Goal: Task Accomplishment & Management: Complete application form

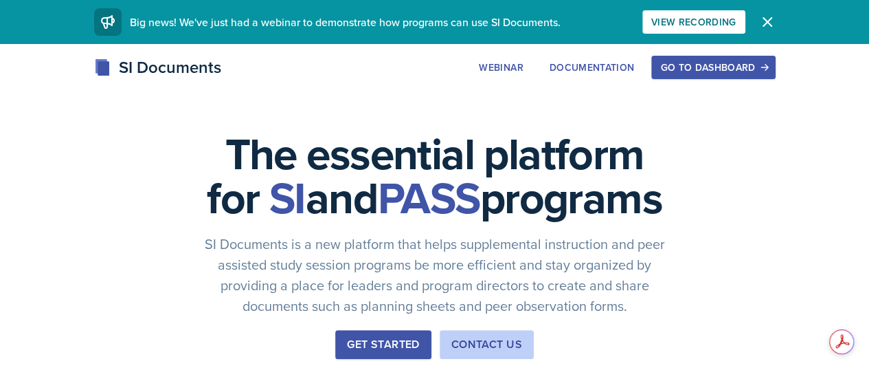
click at [762, 64] on div "Go to Dashboard" at bounding box center [713, 67] width 106 height 11
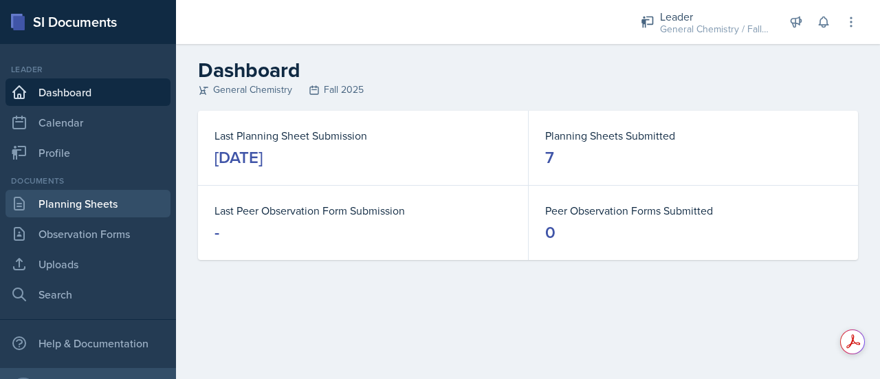
click at [153, 193] on link "Planning Sheets" at bounding box center [87, 203] width 165 height 27
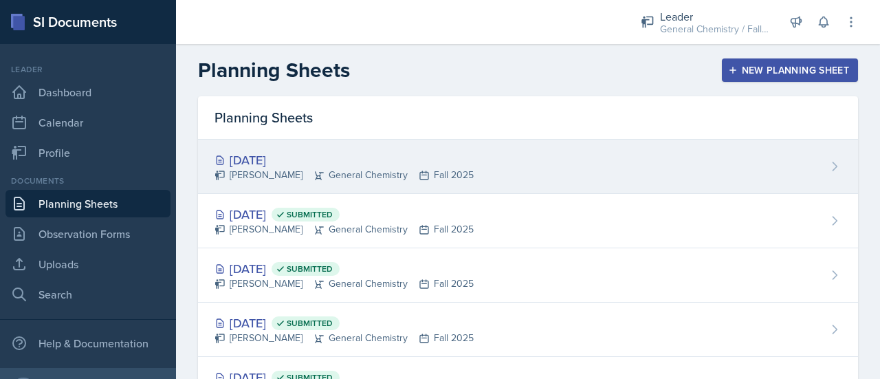
click at [286, 161] on div "[DATE]" at bounding box center [343, 159] width 259 height 19
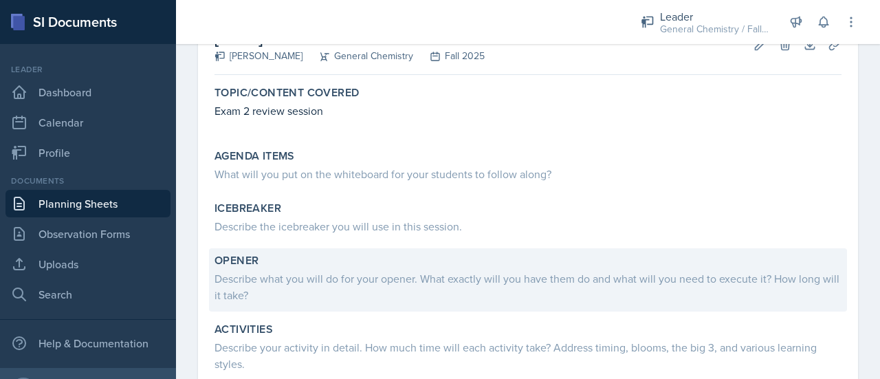
scroll to position [59, 0]
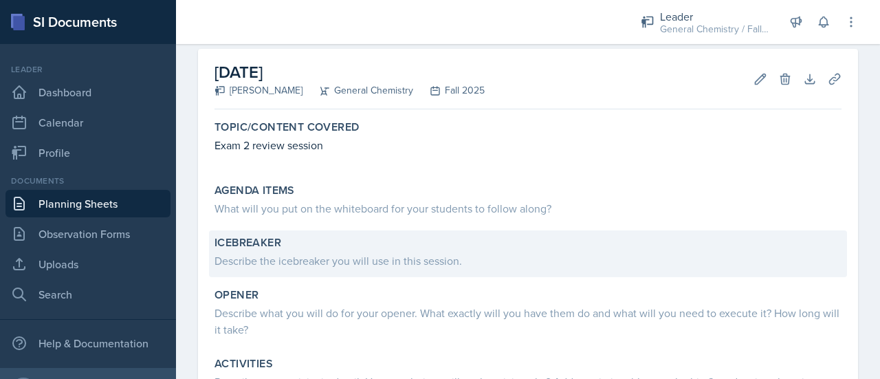
click at [300, 245] on div "Icebreaker" at bounding box center [527, 243] width 627 height 14
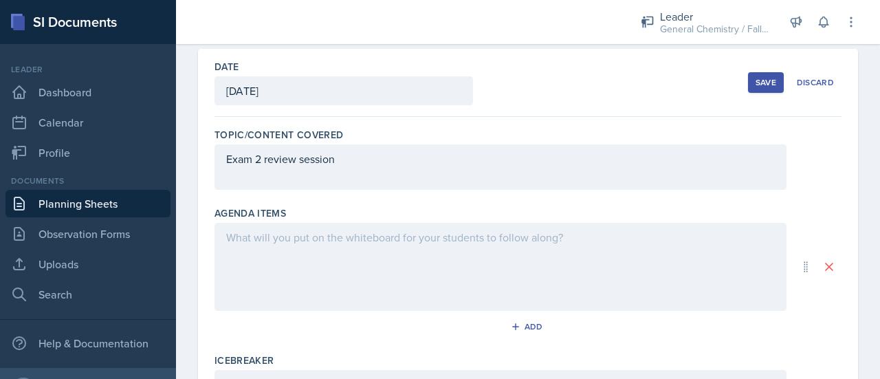
click at [300, 245] on div at bounding box center [500, 267] width 572 height 88
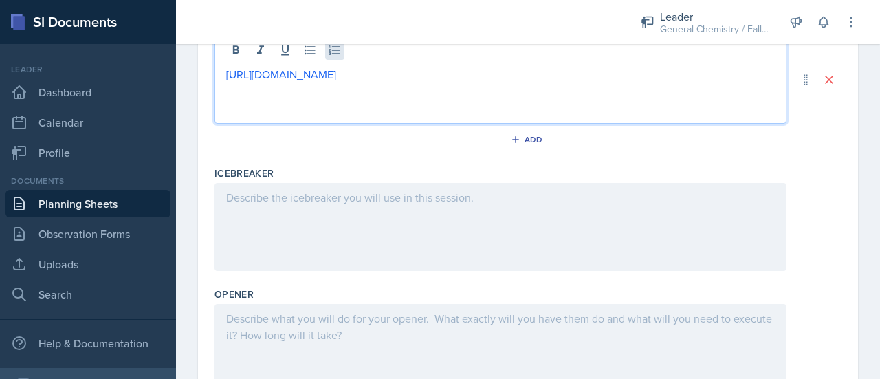
scroll to position [274, 0]
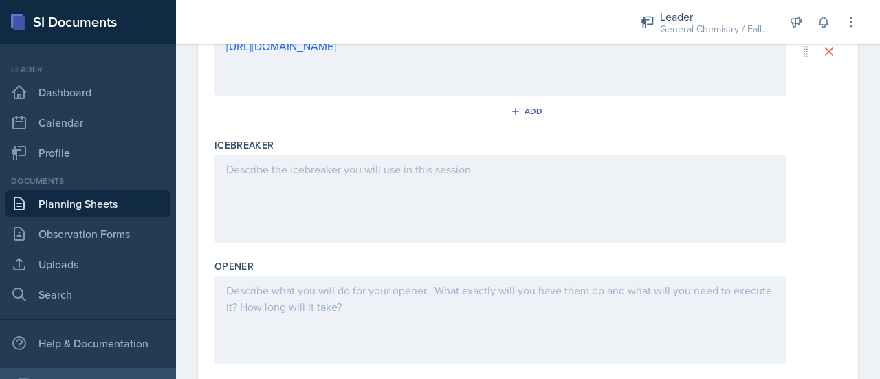
click at [300, 313] on div at bounding box center [500, 320] width 572 height 88
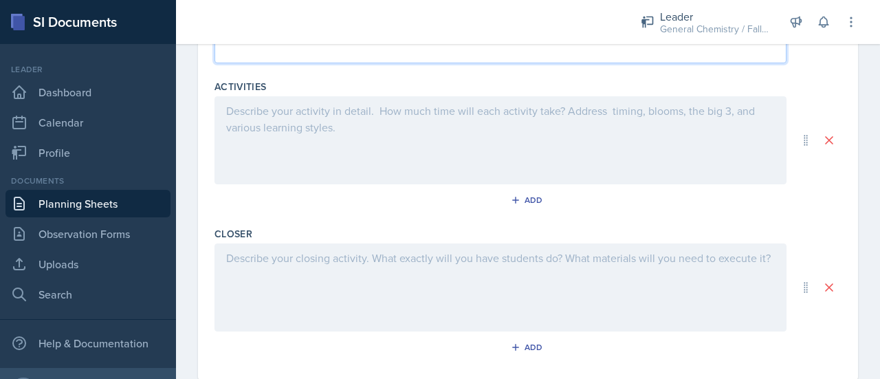
scroll to position [574, 0]
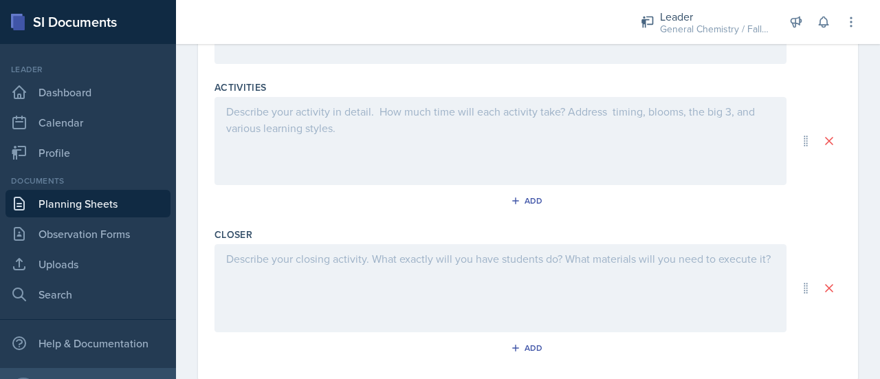
click at [301, 281] on div at bounding box center [500, 288] width 572 height 88
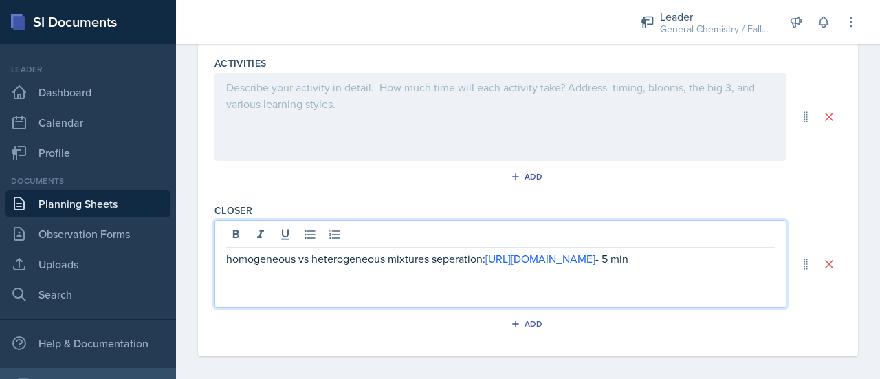
click at [452, 259] on p "homogeneous vs heterogeneous mixtures seperation: [URL][DOMAIN_NAME] - 5 min" at bounding box center [500, 258] width 548 height 16
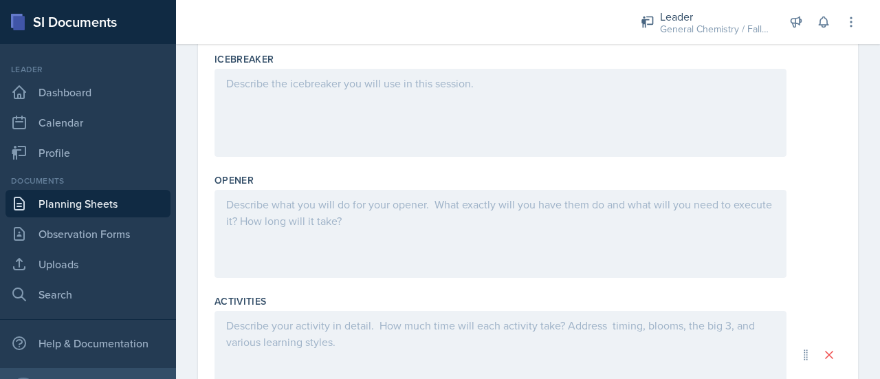
scroll to position [359, 0]
click at [322, 216] on div at bounding box center [500, 234] width 572 height 88
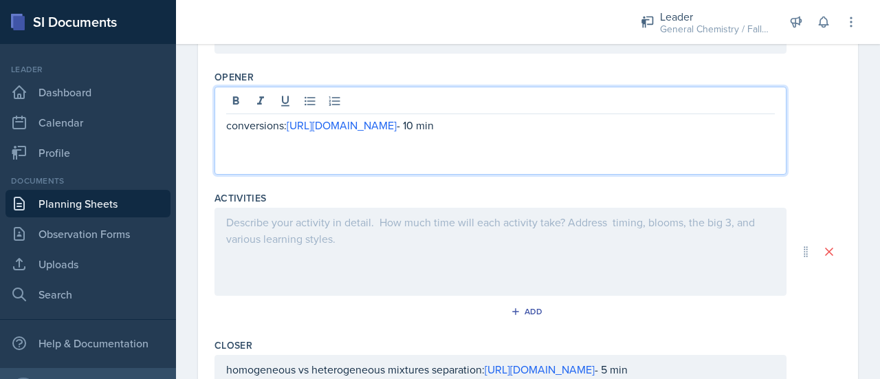
scroll to position [497, 0]
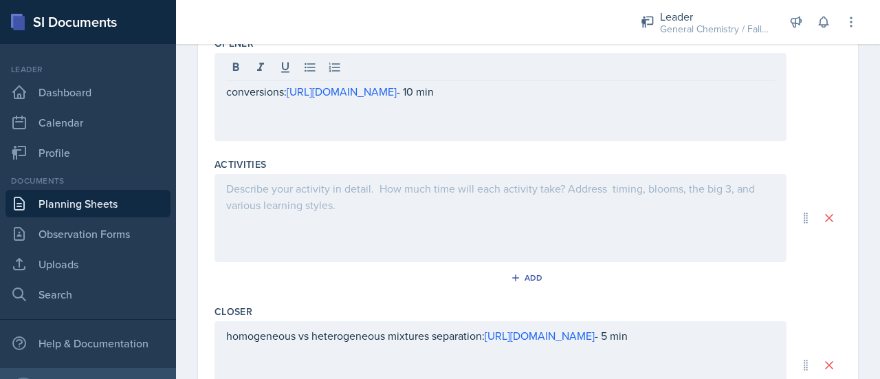
click at [303, 221] on div at bounding box center [500, 218] width 572 height 88
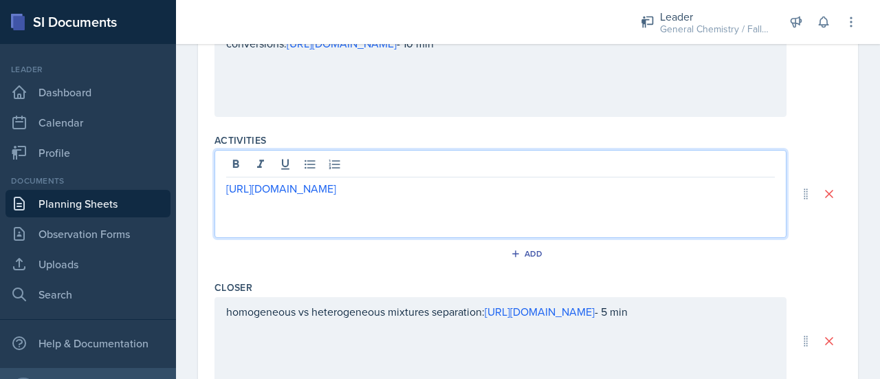
click at [224, 186] on div "[URL][DOMAIN_NAME]" at bounding box center [500, 194] width 572 height 88
click at [230, 186] on link "[URL][DOMAIN_NAME]" at bounding box center [281, 188] width 110 height 15
click at [620, 185] on p "[URL][DOMAIN_NAME]" at bounding box center [500, 188] width 548 height 16
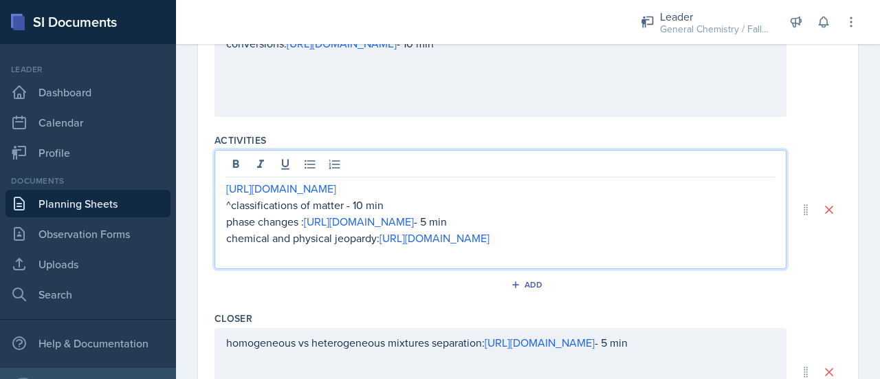
scroll to position [636, 0]
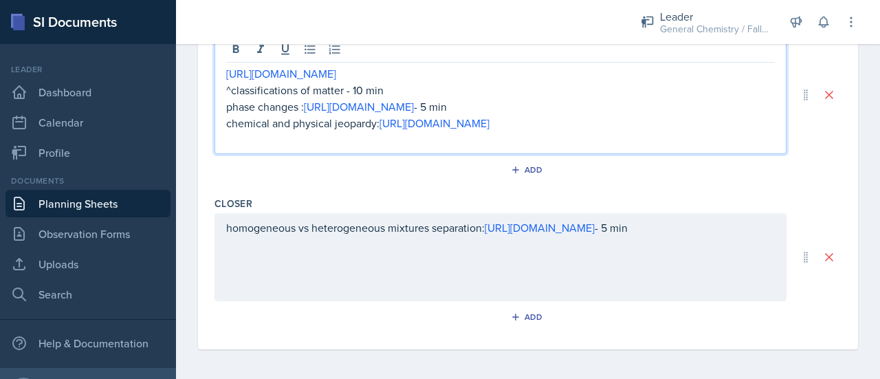
click at [610, 135] on p at bounding box center [500, 139] width 548 height 16
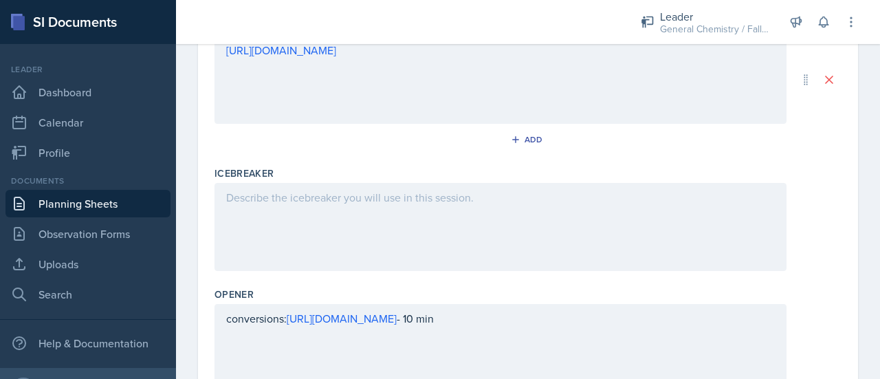
scroll to position [245, 0]
click at [469, 212] on div at bounding box center [500, 227] width 572 height 88
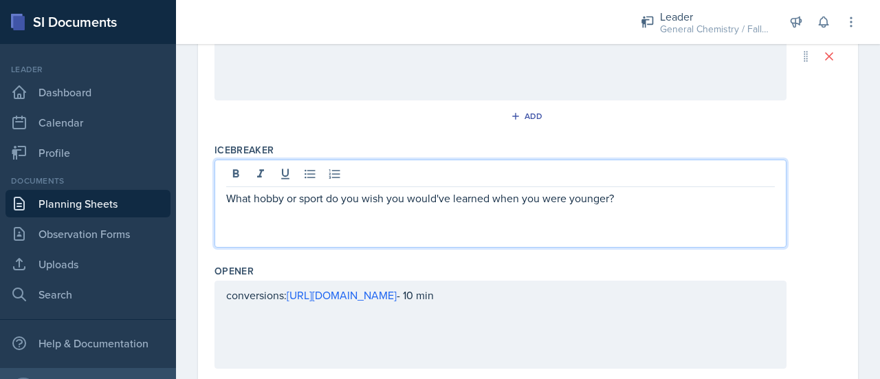
click at [430, 199] on p "What hobby or sport do you wish you would've learned when you were younger?" at bounding box center [500, 198] width 548 height 16
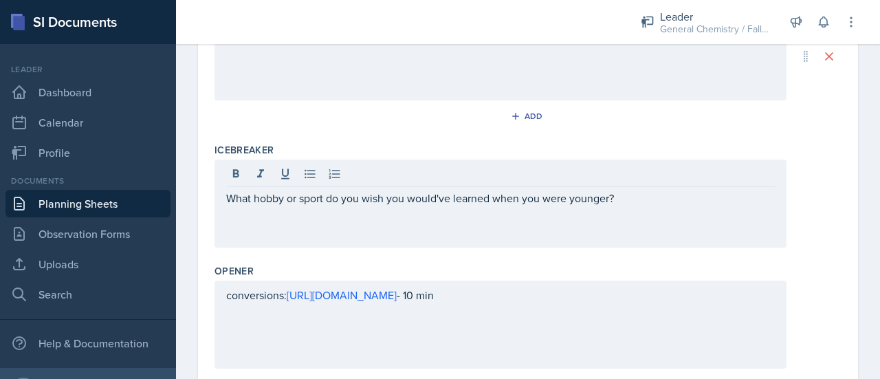
click at [636, 221] on div "What hobby or sport do you wish you would've learned when you were younger?" at bounding box center [500, 203] width 572 height 88
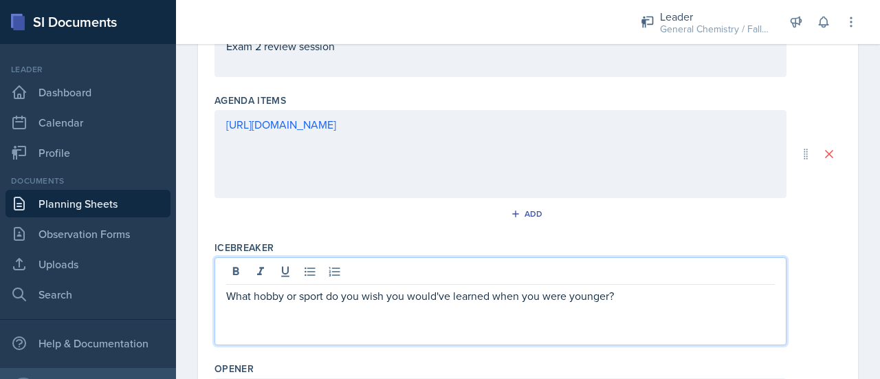
scroll to position [0, 0]
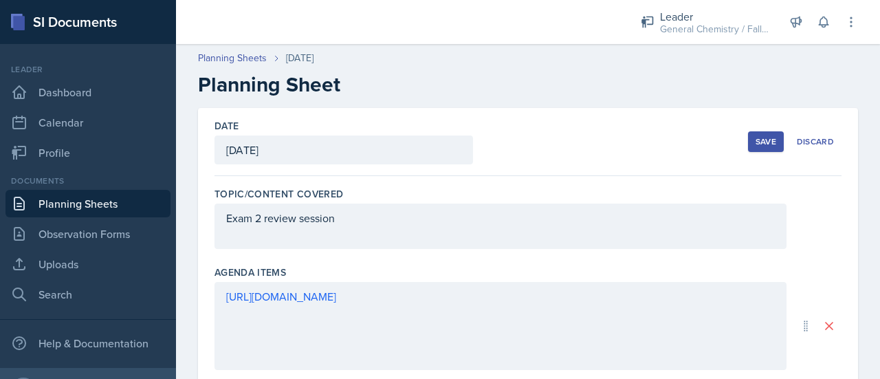
click at [755, 140] on div "Save" at bounding box center [765, 141] width 21 height 11
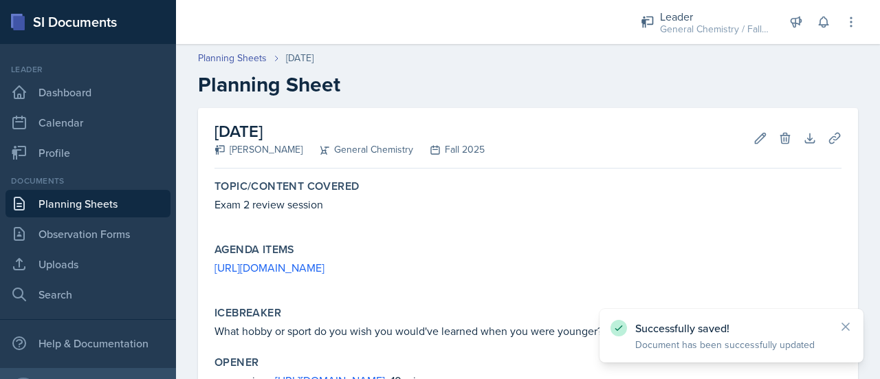
scroll to position [285, 0]
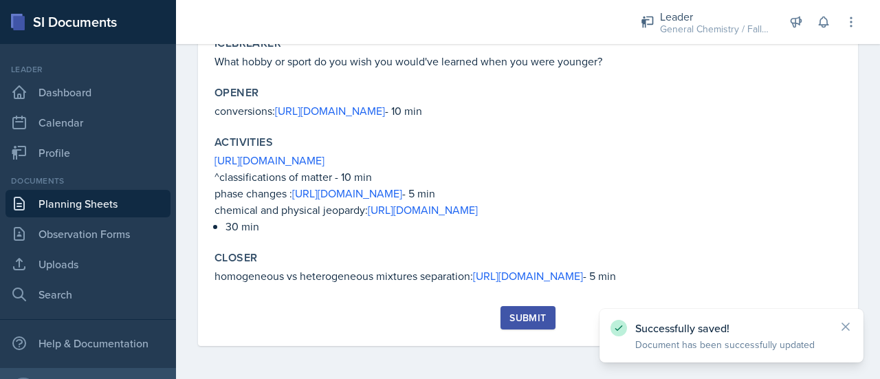
click at [531, 320] on div "Submit" at bounding box center [527, 317] width 36 height 11
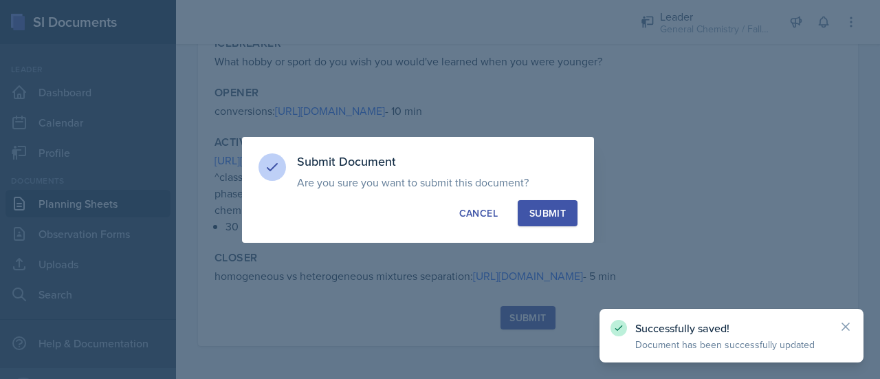
click at [542, 207] on div "Submit" at bounding box center [547, 213] width 36 height 14
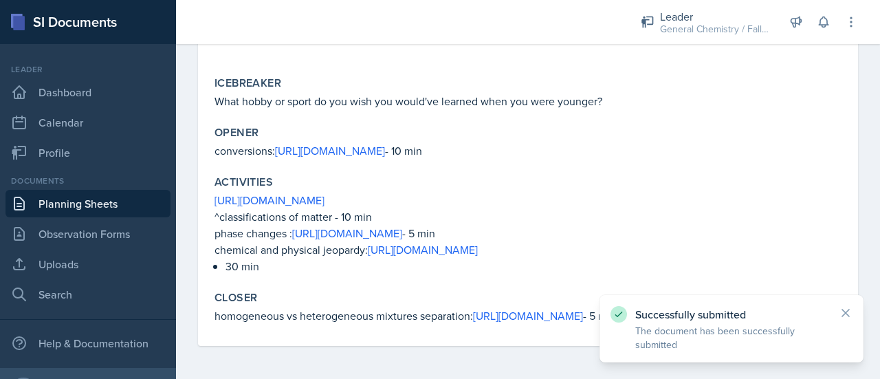
scroll to position [245, 0]
